Goal: Information Seeking & Learning: Learn about a topic

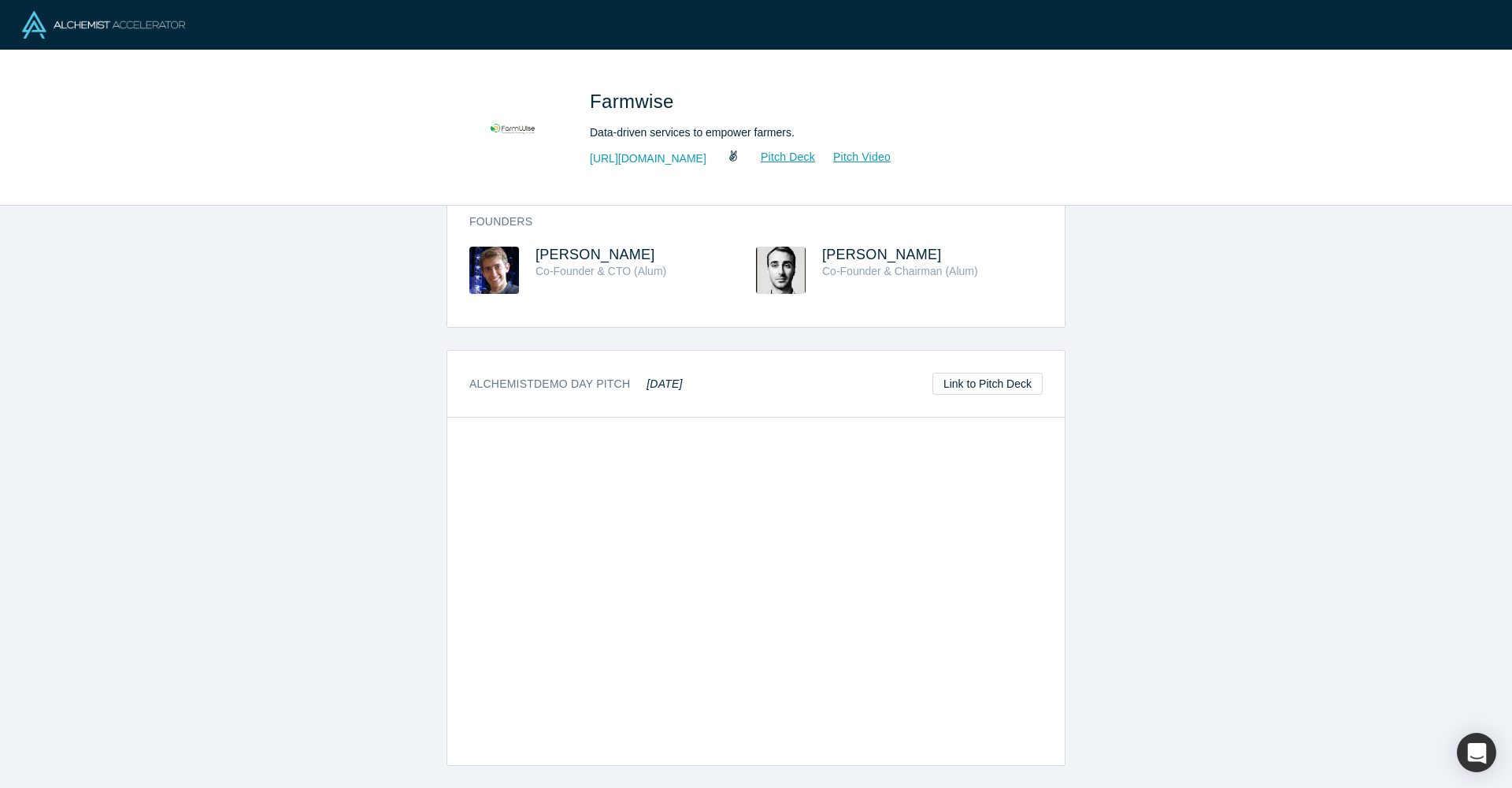
scroll to position [557, 0]
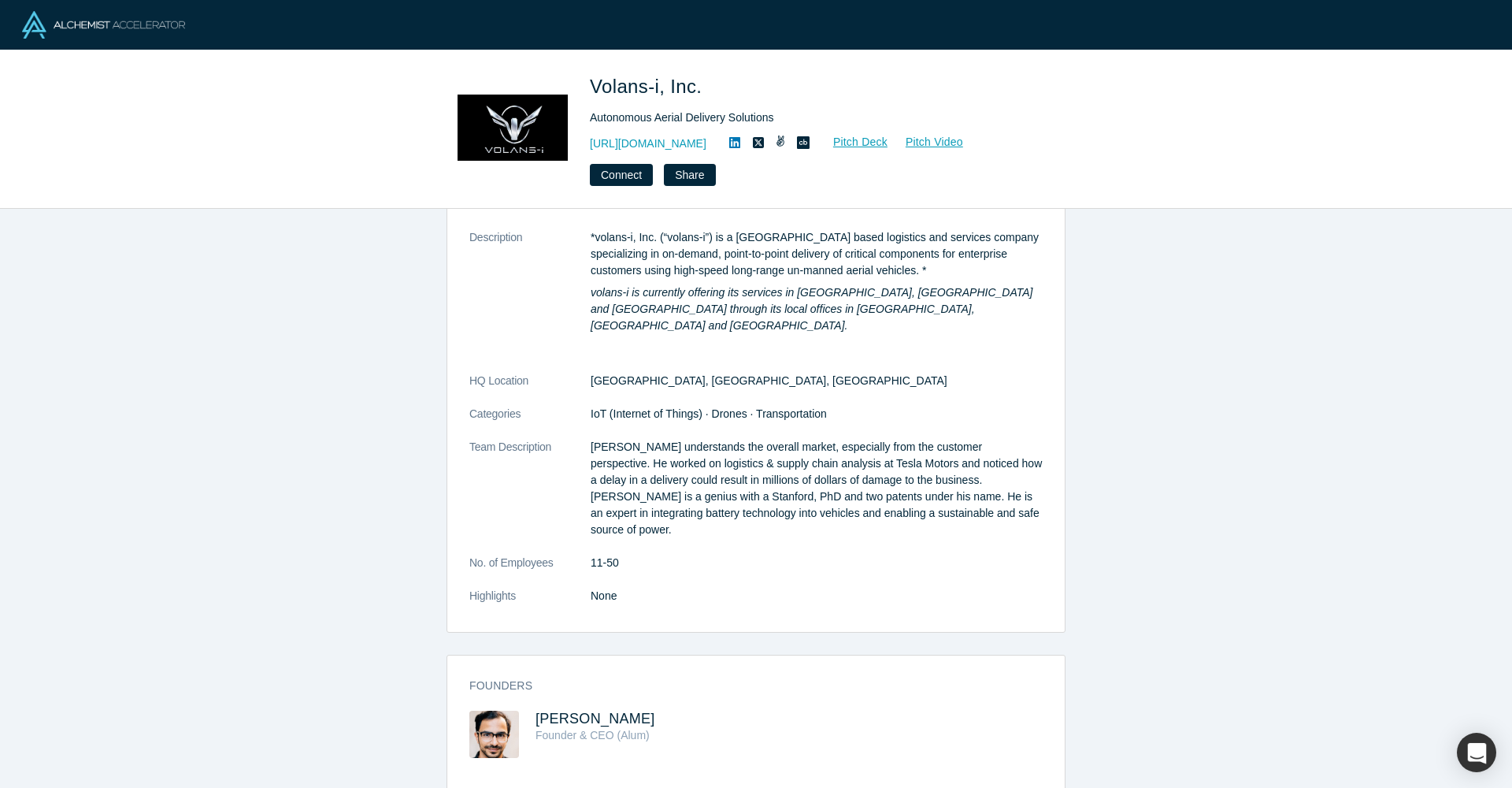
scroll to position [59, 0]
